Goal: Task Accomplishment & Management: Complete application form

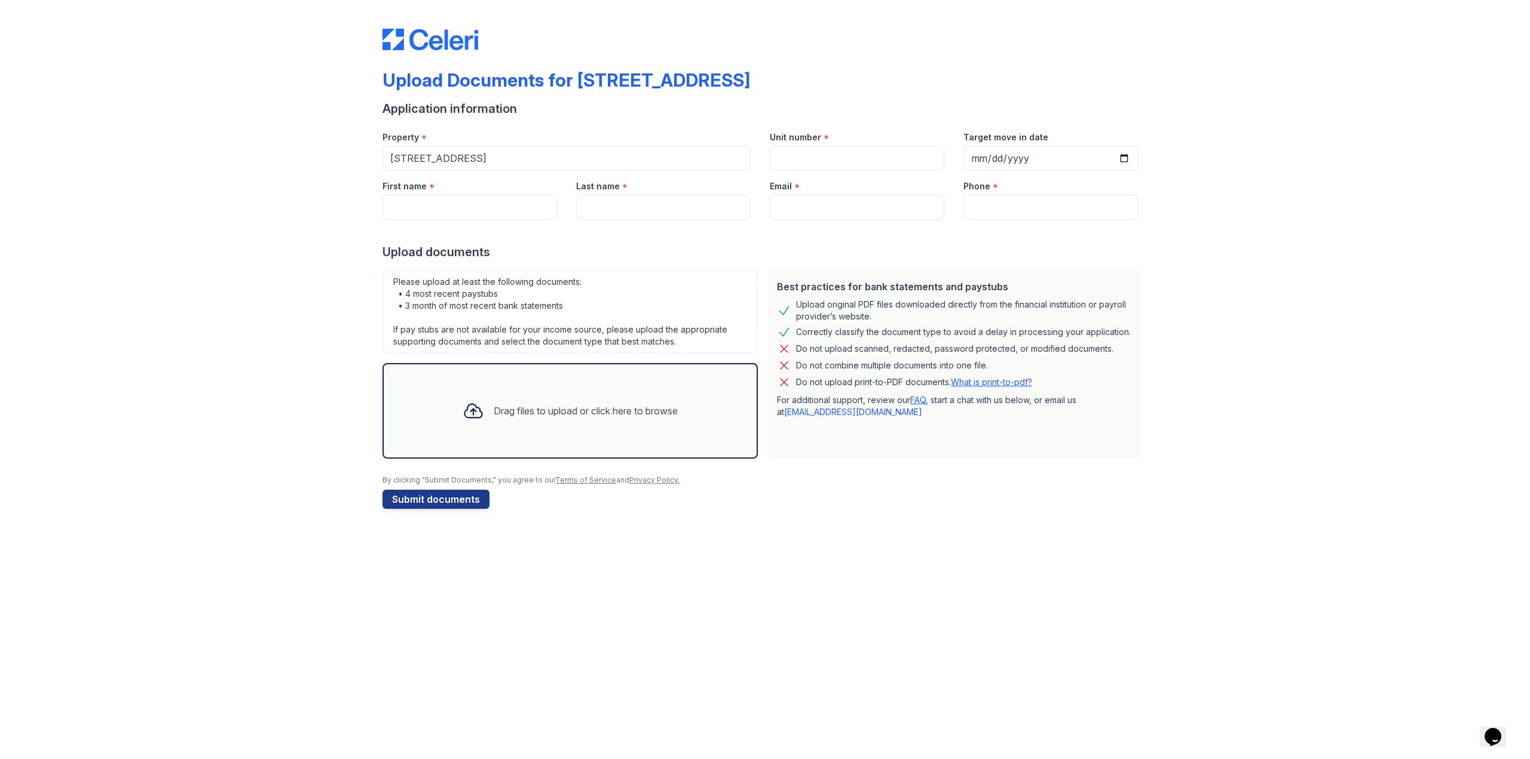
click at [798, 136] on label "Unit number" at bounding box center [795, 137] width 51 height 12
click at [798, 146] on input "Unit number" at bounding box center [857, 158] width 174 height 25
type input "3"
type input "="
type input "1"
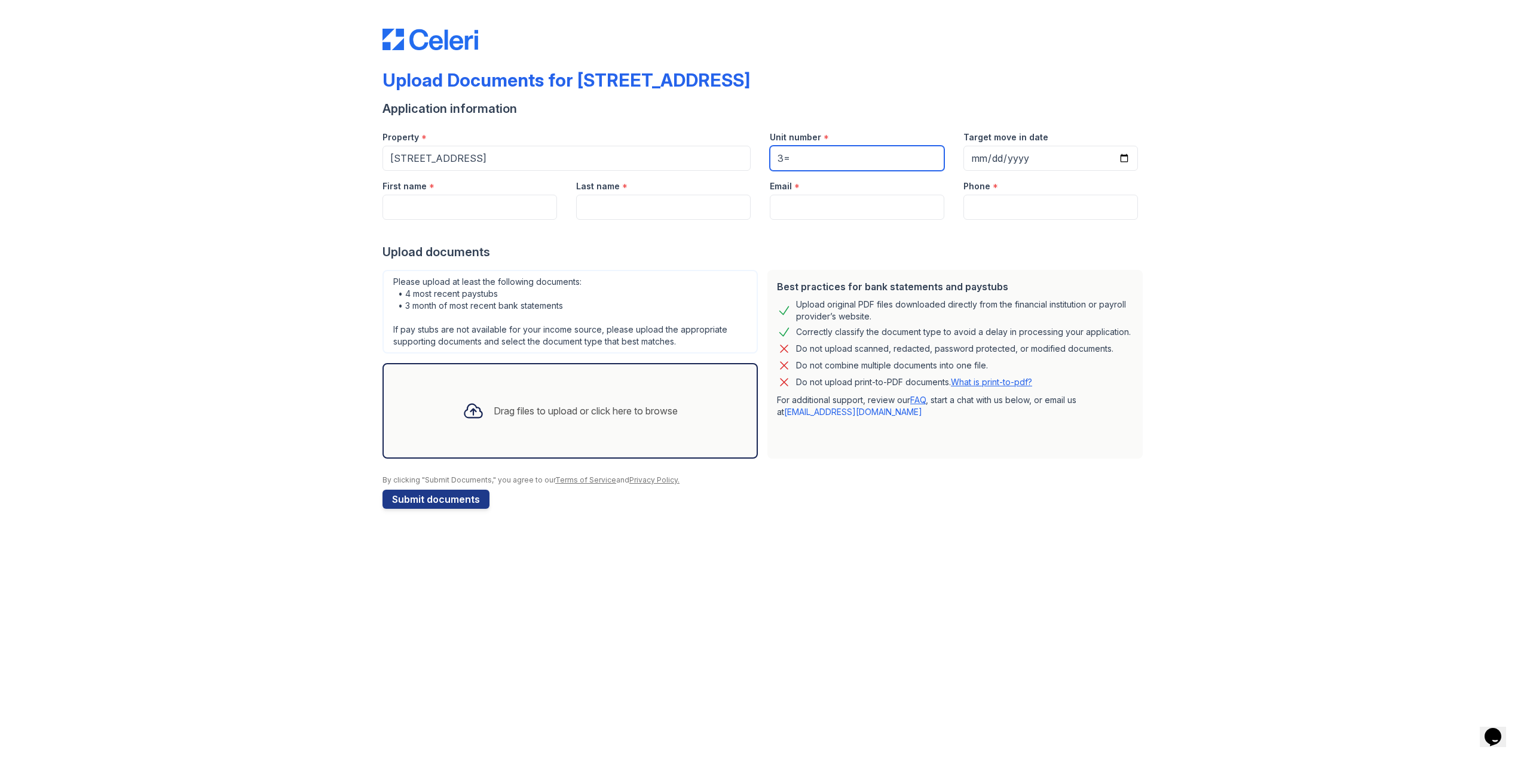
type input "3"
type input "13H"
click at [972, 163] on input "Target move in date" at bounding box center [1050, 158] width 174 height 25
click at [994, 155] on input "Target move in date" at bounding box center [1050, 158] width 174 height 25
type input "2025-10-05"
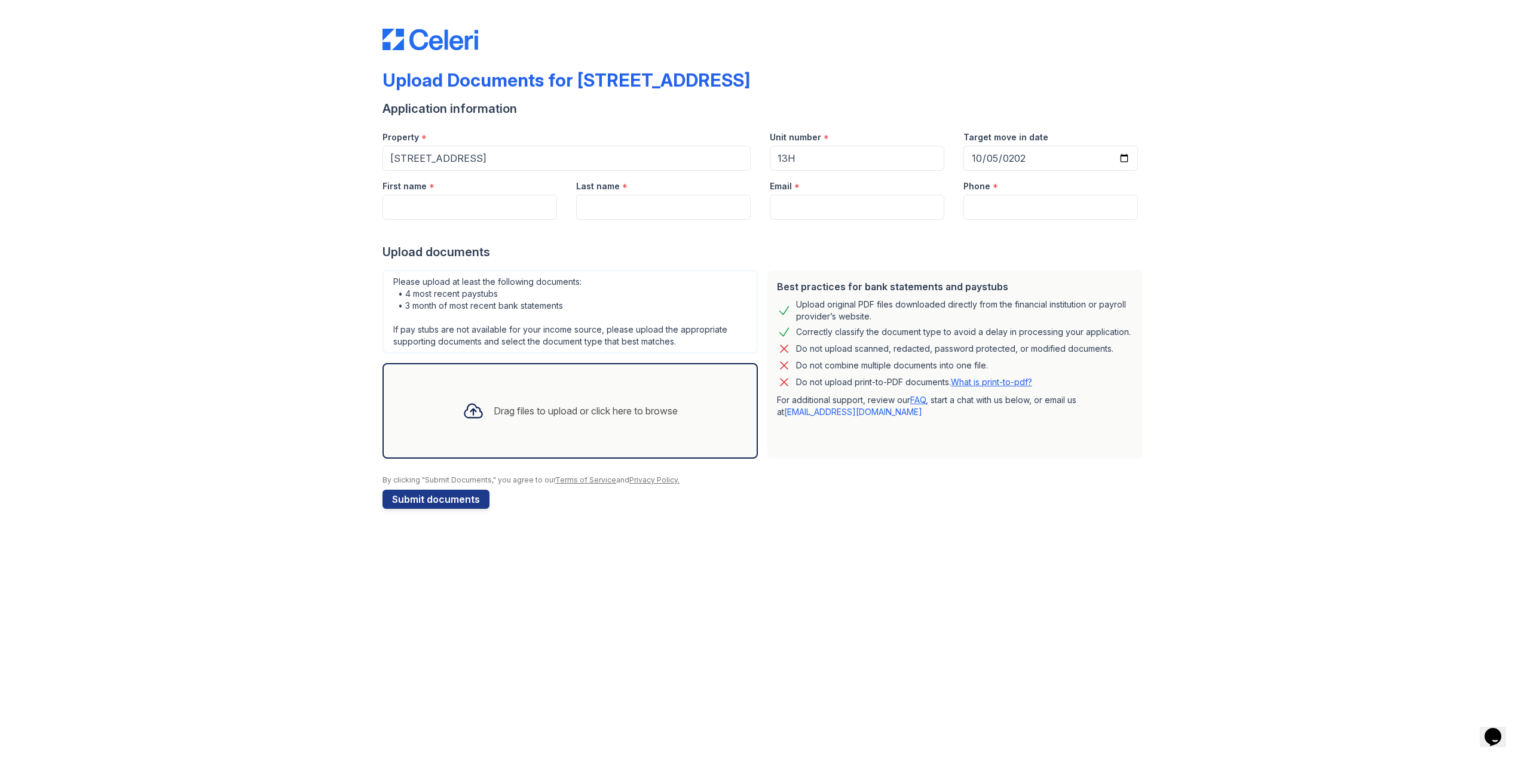
click at [463, 223] on div at bounding box center [764, 232] width 765 height 24
click at [467, 210] on input "First name" at bounding box center [469, 207] width 174 height 25
type input "martin"
type input "mundackal"
type input "mmndckl@gmail.com"
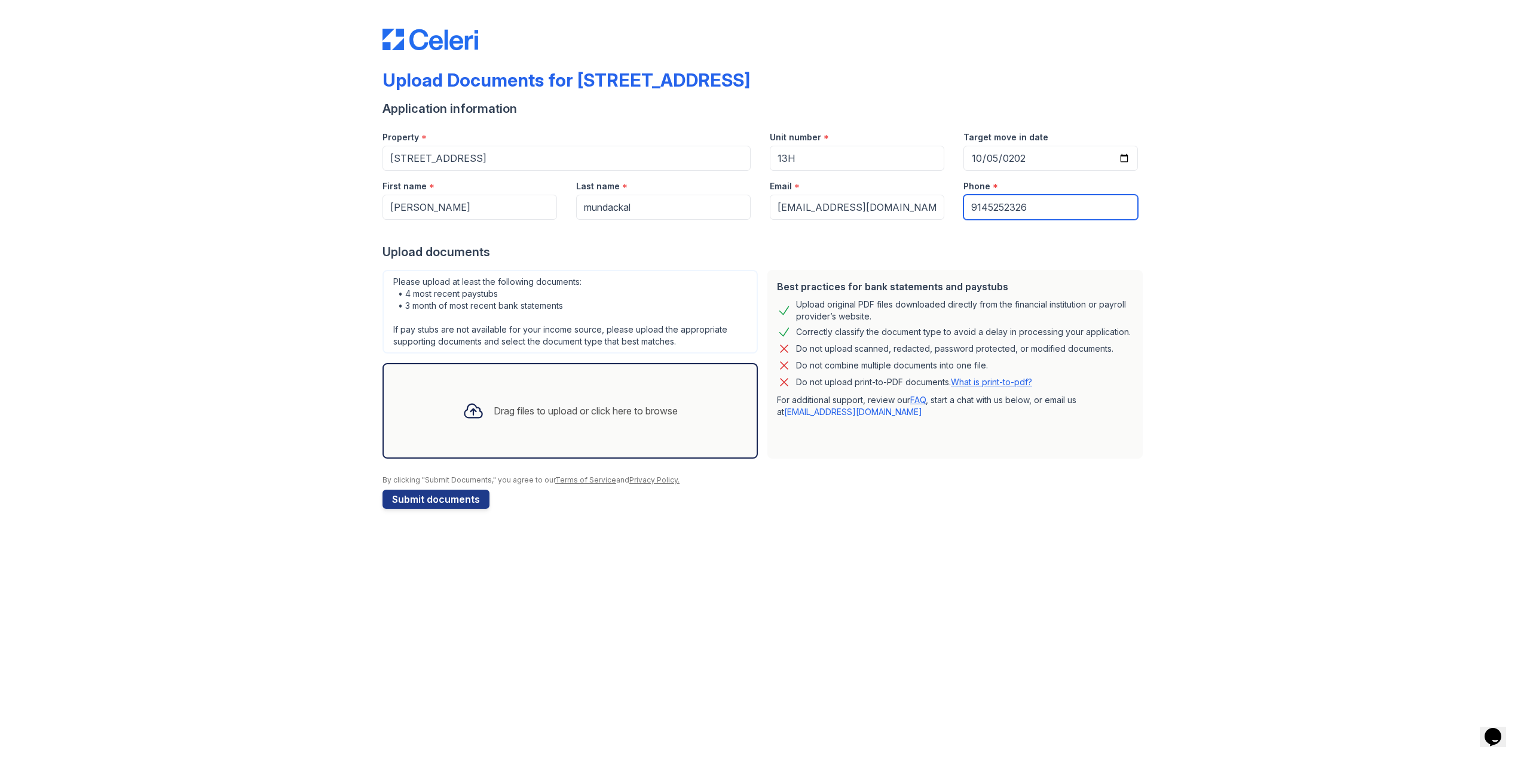
type input "9145252326"
click at [518, 402] on div "Drag files to upload or click here to browse" at bounding box center [570, 411] width 234 height 41
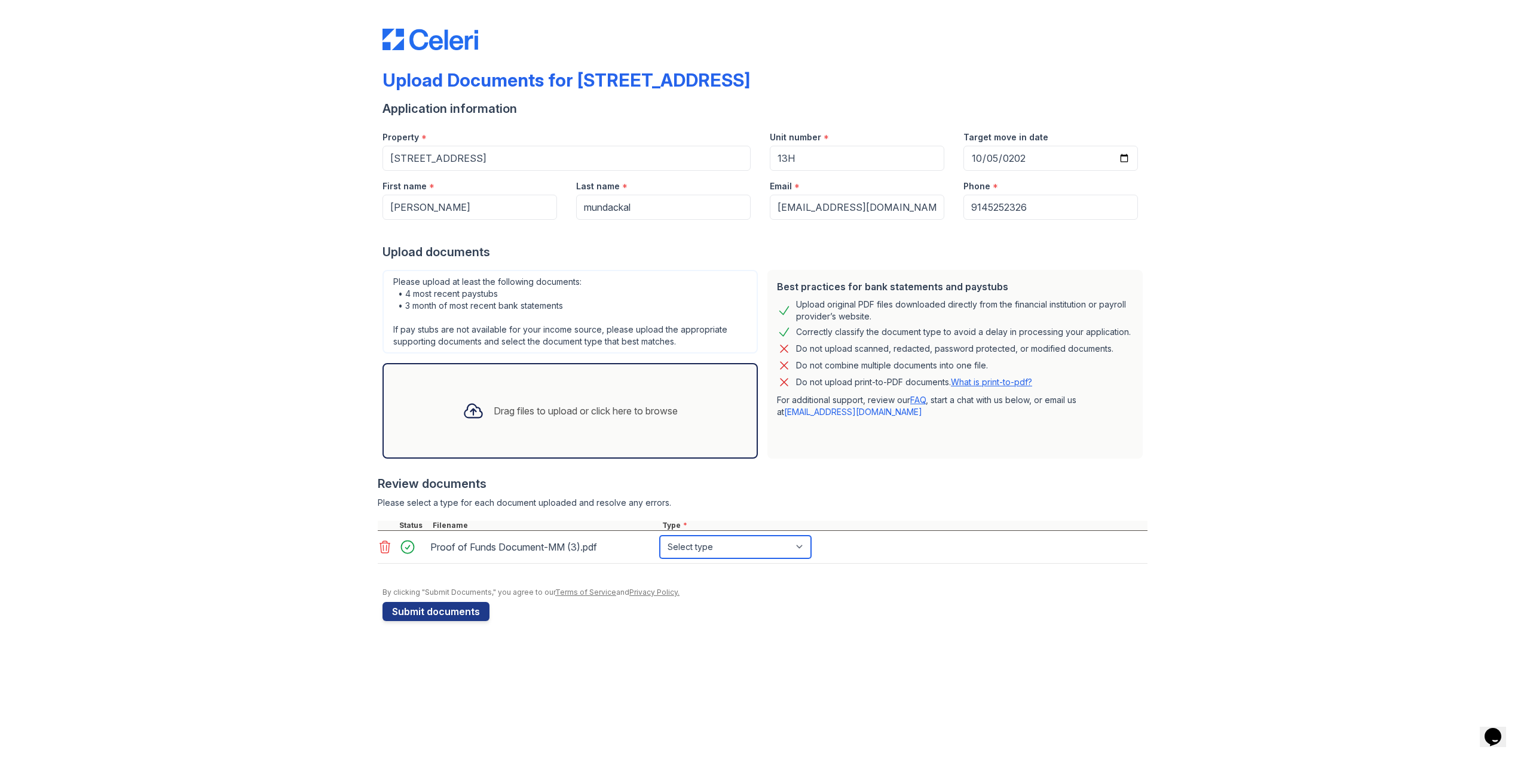
click at [704, 550] on select "Select type Paystub Bank Statement Offer Letter Tax Documents Benefit Award Let…" at bounding box center [735, 547] width 151 height 23
select select "bank_statement"
click at [660, 536] on select "Select type Paystub Bank Statement Offer Letter Tax Documents Benefit Award Let…" at bounding box center [735, 547] width 151 height 23
click at [475, 615] on button "Submit documents" at bounding box center [435, 611] width 107 height 19
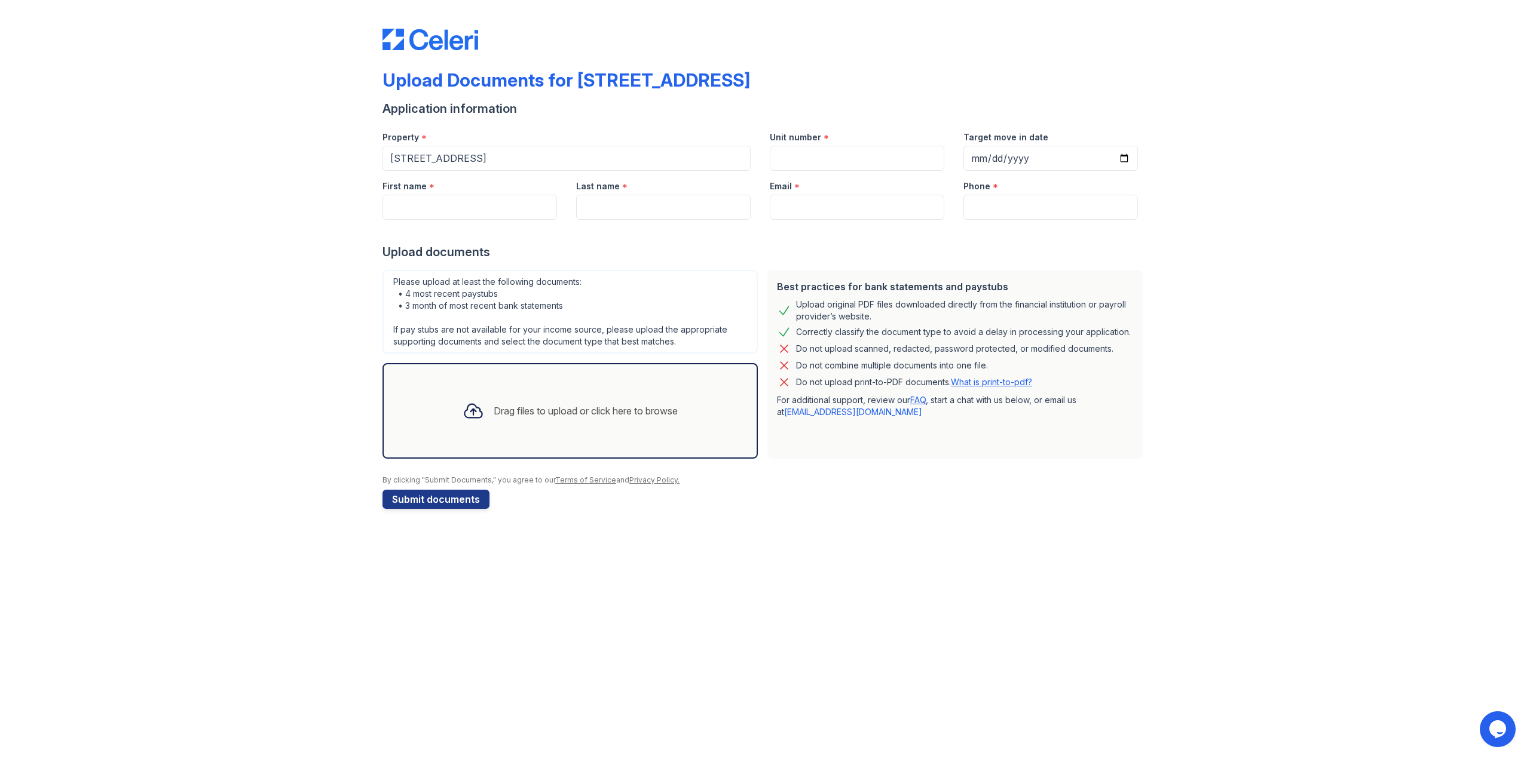
click at [501, 454] on div "Drag files to upload or click here to browse" at bounding box center [569, 411] width 375 height 96
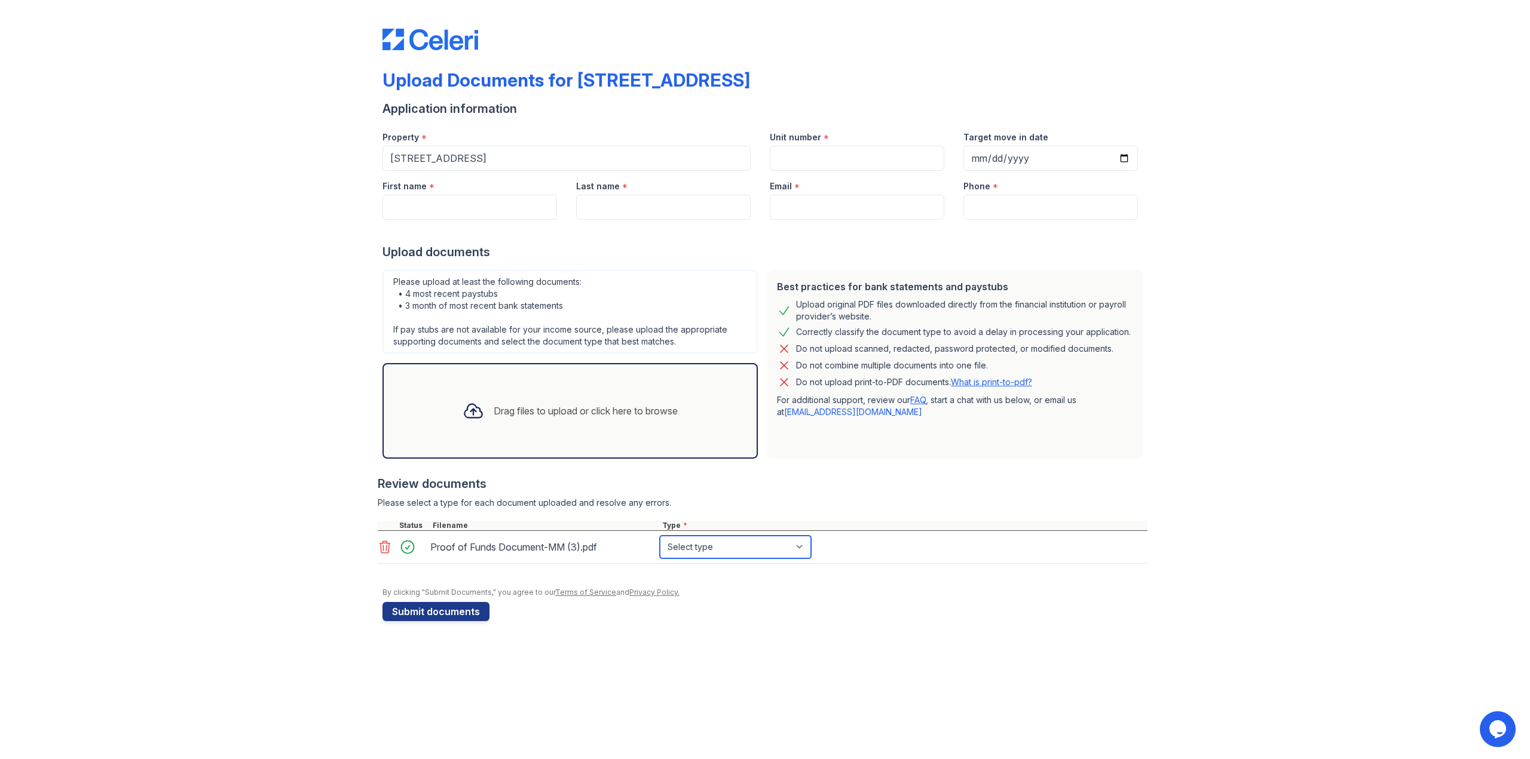
click at [672, 547] on select "Select type Paystub Bank Statement Offer Letter Tax Documents Benefit Award Let…" at bounding box center [735, 547] width 151 height 23
click at [565, 554] on div "Proof of Funds Document-MM (3).pdf" at bounding box center [542, 547] width 225 height 19
click at [768, 561] on div "Proof of Funds Document-MM (3).pdf Select type Paystub Bank Statement Offer Let…" at bounding box center [763, 547] width 770 height 33
